Goal: Check status: Check status

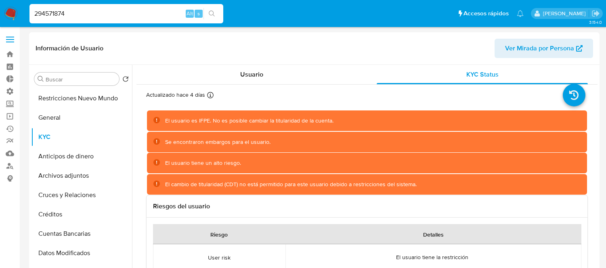
select select "10"
click at [71, 15] on input "294571874" at bounding box center [126, 13] width 194 height 10
type input "40202651"
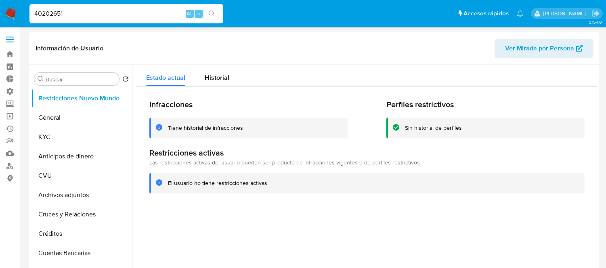
select select "10"
click at [64, 132] on button "KYC" at bounding box center [78, 137] width 94 height 19
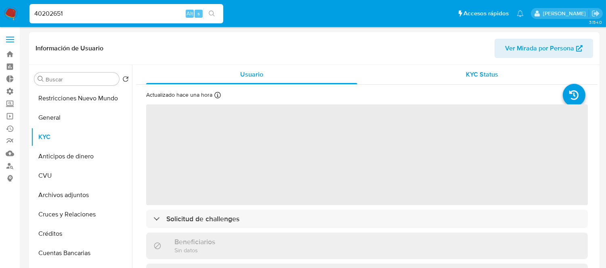
click at [479, 74] on span "KYC Status" at bounding box center [482, 74] width 32 height 9
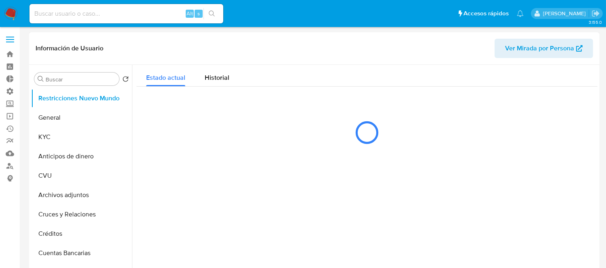
select select "10"
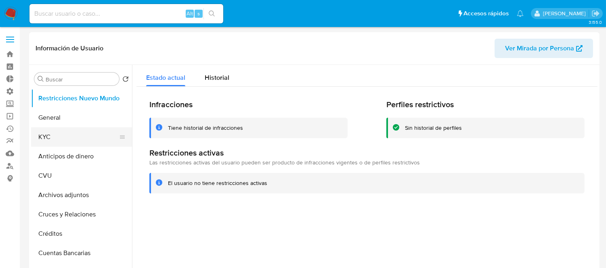
click at [67, 134] on button "KYC" at bounding box center [78, 137] width 94 height 19
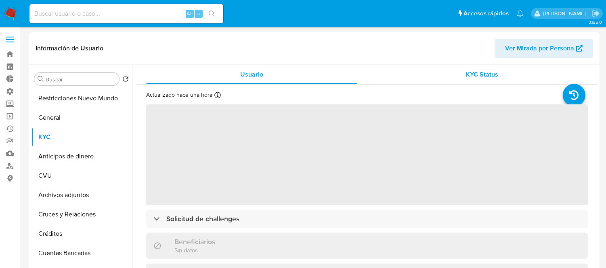
click at [486, 69] on div "KYC Status" at bounding box center [481, 74] width 211 height 19
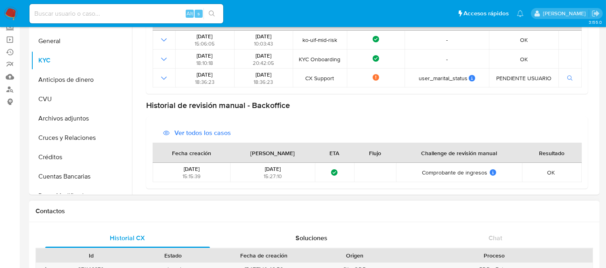
scroll to position [134, 0]
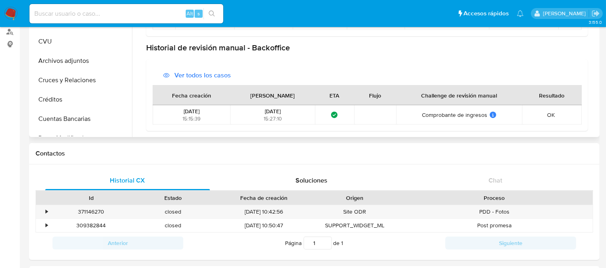
click at [190, 73] on span "Ver todos los casos" at bounding box center [202, 75] width 56 height 19
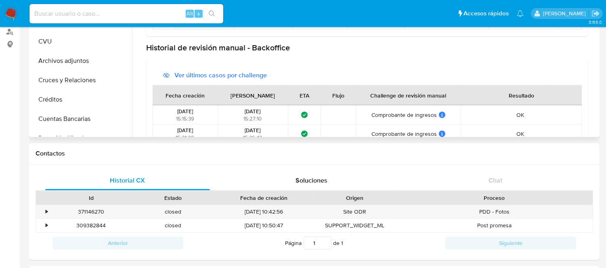
click at [186, 80] on span "Ver últimos casos por challenge" at bounding box center [220, 75] width 92 height 19
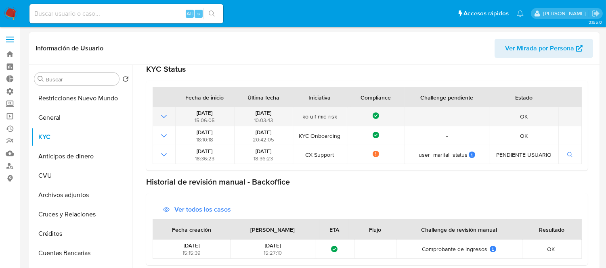
scroll to position [0, 0]
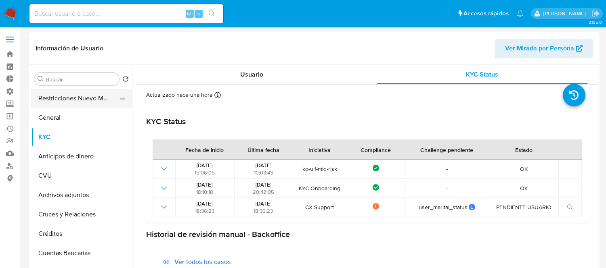
click at [70, 98] on button "Restricciones Nuevo Mundo" at bounding box center [78, 98] width 94 height 19
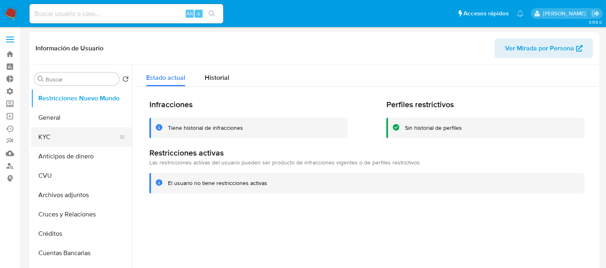
click at [77, 140] on button "KYC" at bounding box center [78, 137] width 94 height 19
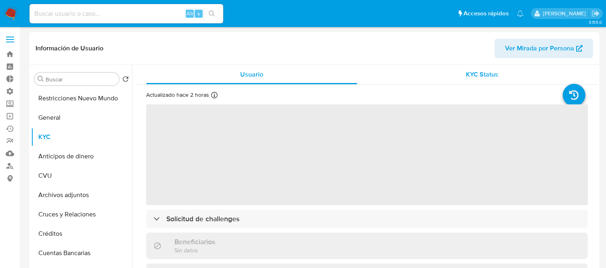
click at [481, 76] on span "KYC Status" at bounding box center [482, 74] width 32 height 9
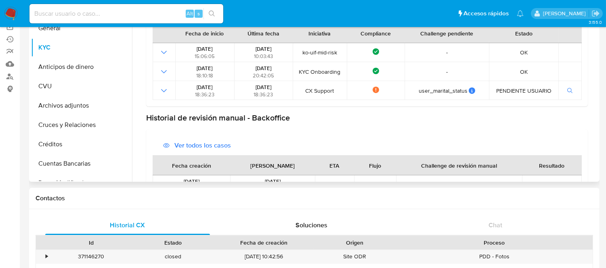
scroll to position [52, 0]
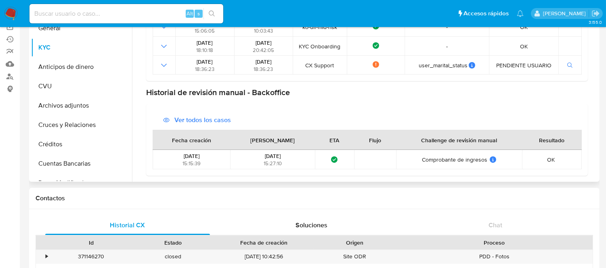
drag, startPoint x: 251, startPoint y: 157, endPoint x: 284, endPoint y: 164, distance: 33.1
click at [282, 164] on div "19/08/2025 15:27:10" at bounding box center [272, 160] width 79 height 15
click at [272, 178] on div "Actualizado hace 2 horas Creado: 13/03/2020 22:19:12 Actualizado: 19/08/2025 15…" at bounding box center [366, 63] width 461 height 240
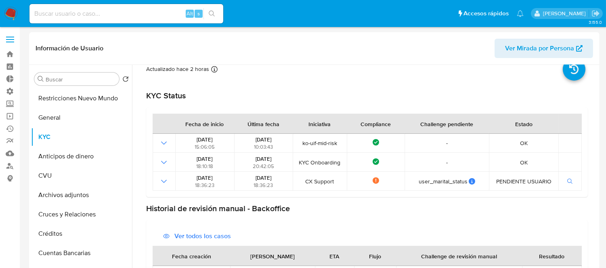
scroll to position [0, 0]
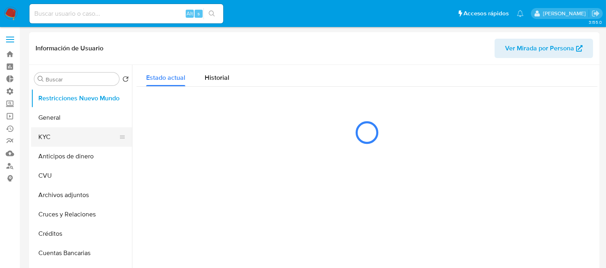
click at [49, 136] on button "KYC" at bounding box center [78, 137] width 94 height 19
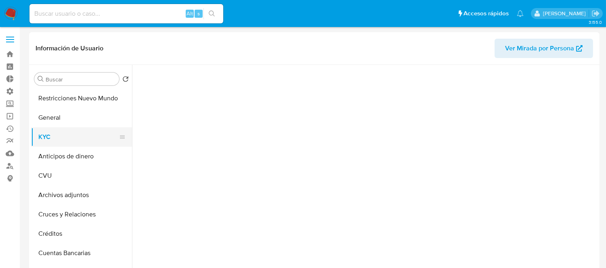
select select "10"
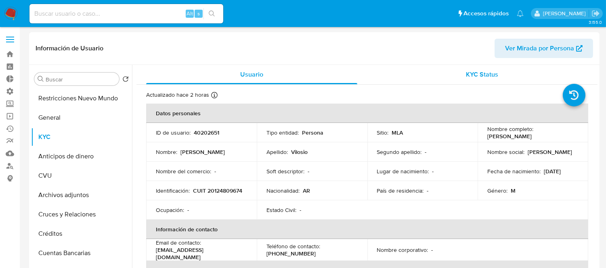
click at [483, 79] on div "KYC Status" at bounding box center [481, 74] width 211 height 19
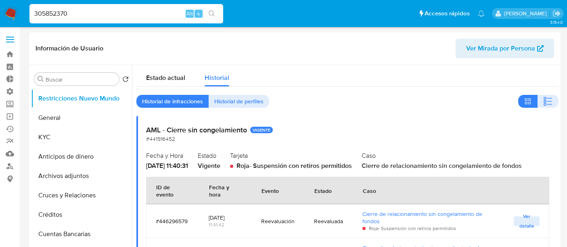
select select "10"
